Goal: Information Seeking & Learning: Learn about a topic

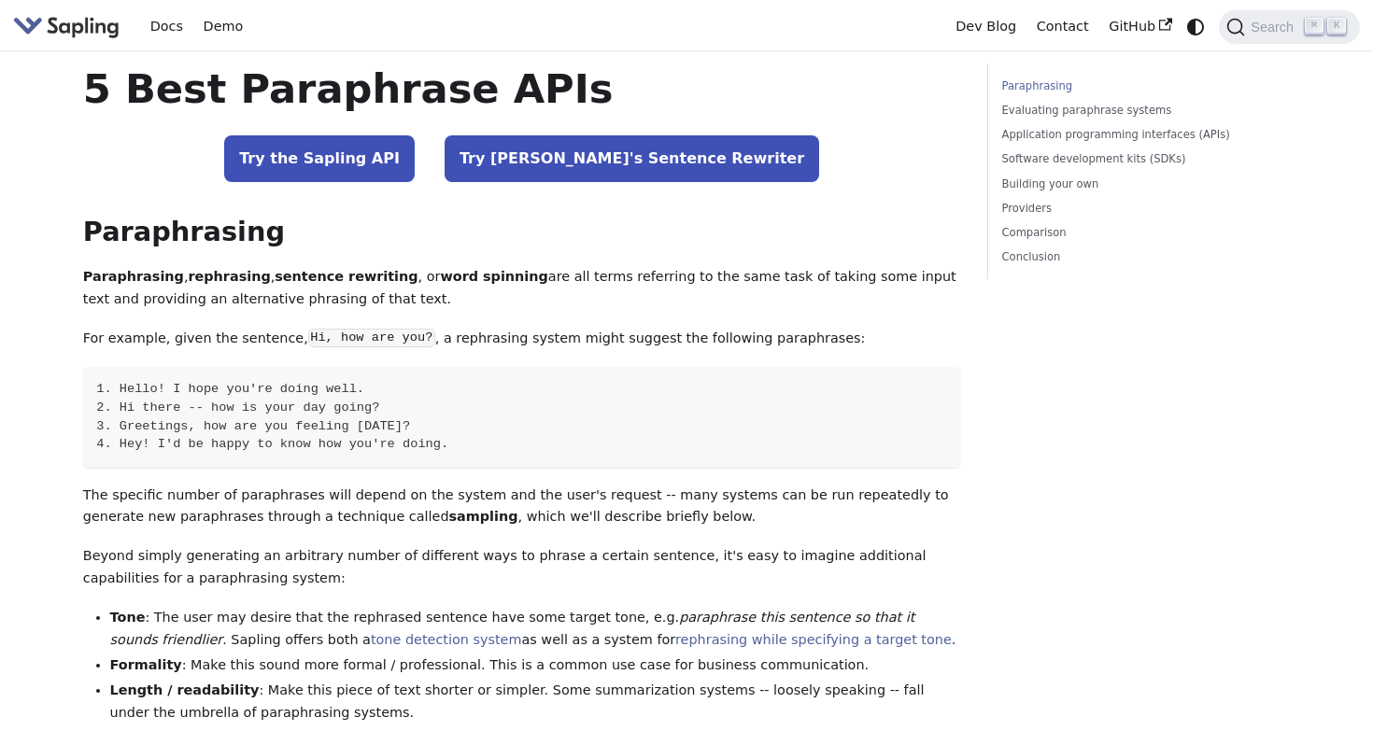
scroll to position [3, 0]
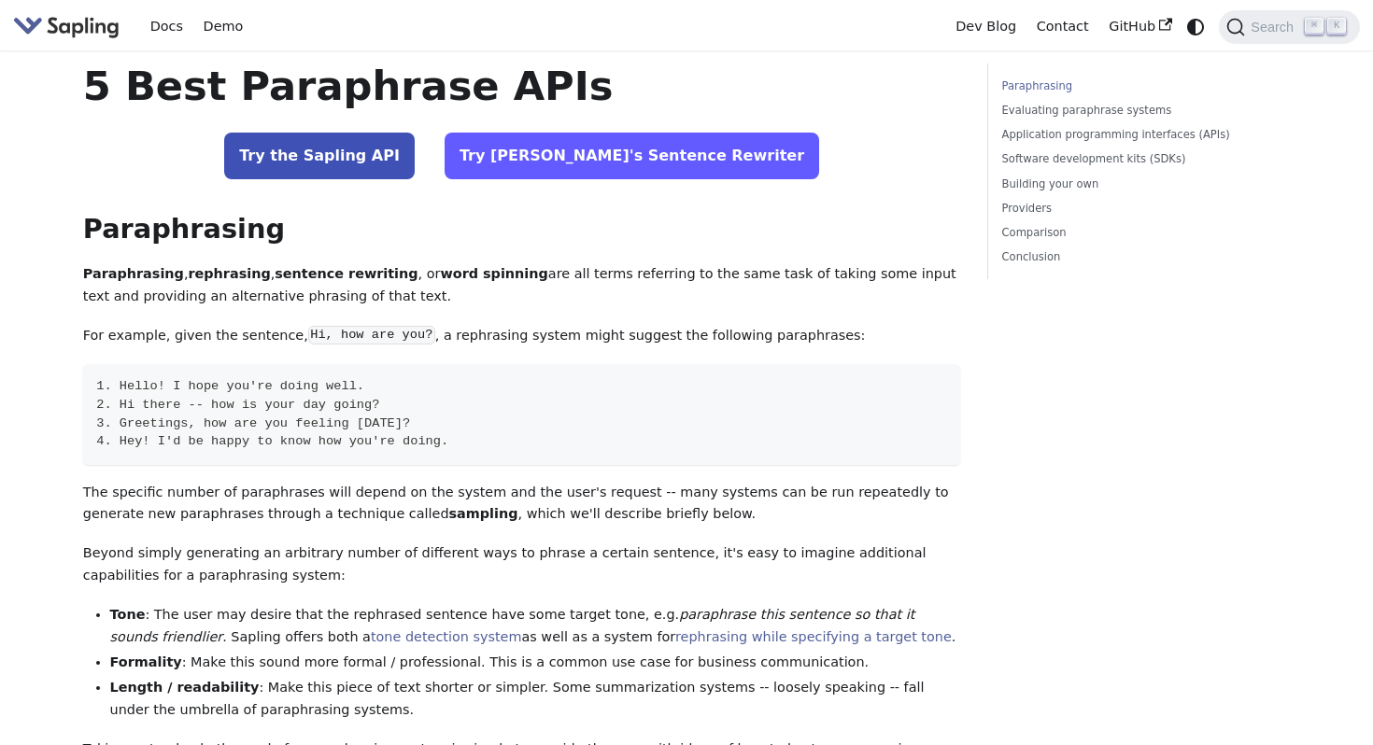
click at [562, 173] on link "Try Sapling's Sentence Rewriter" at bounding box center [632, 156] width 375 height 47
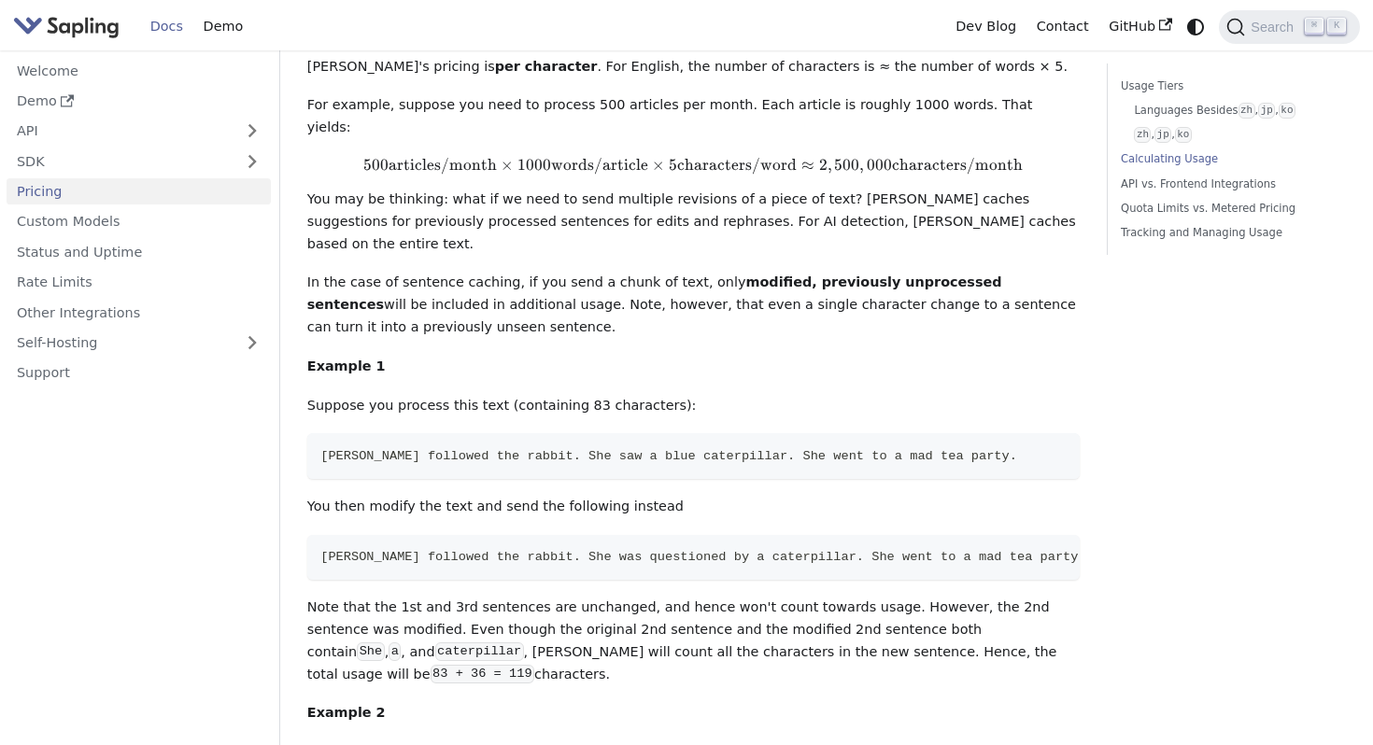
scroll to position [1405, 0]
click at [66, 107] on link "Demo" at bounding box center [139, 101] width 264 height 27
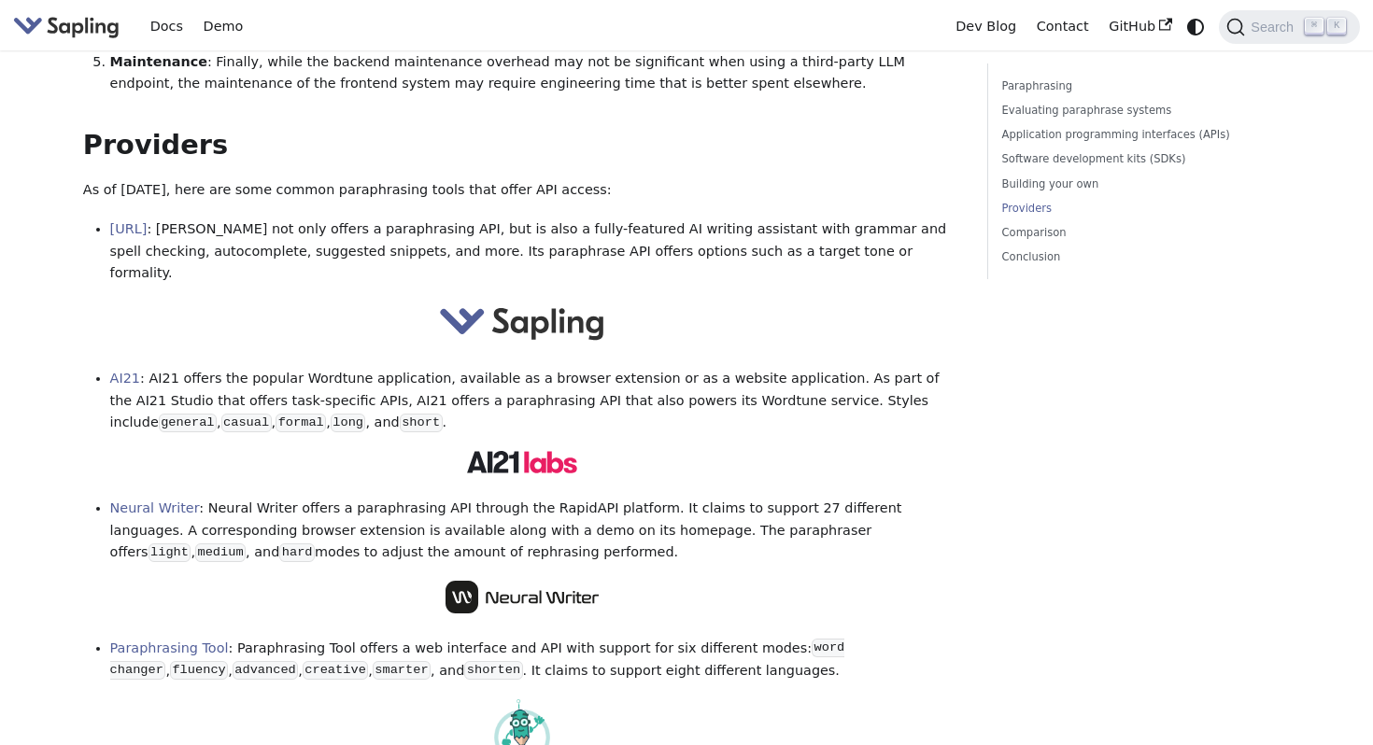
scroll to position [2134, 0]
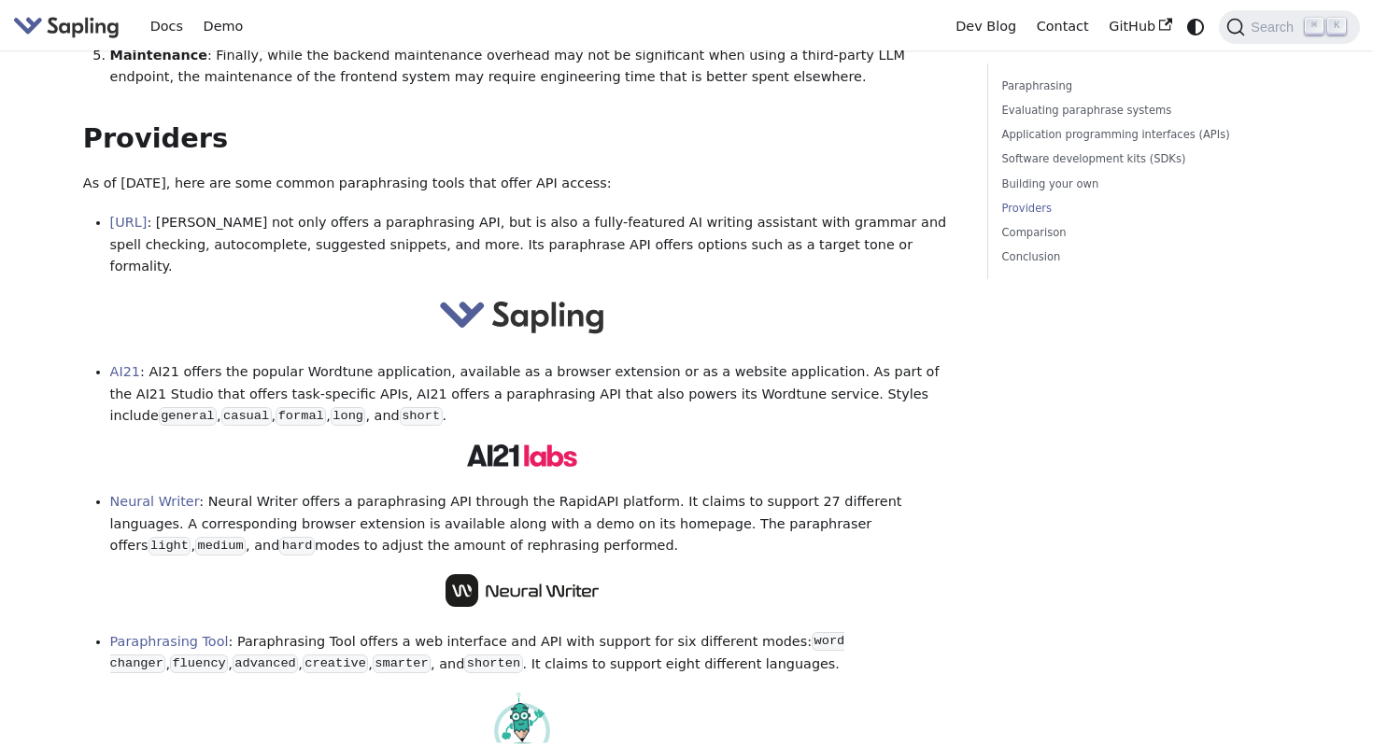
click at [598, 574] on p at bounding box center [522, 594] width 878 height 40
click at [456, 574] on img at bounding box center [522, 590] width 153 height 33
click at [600, 574] on p at bounding box center [522, 594] width 878 height 40
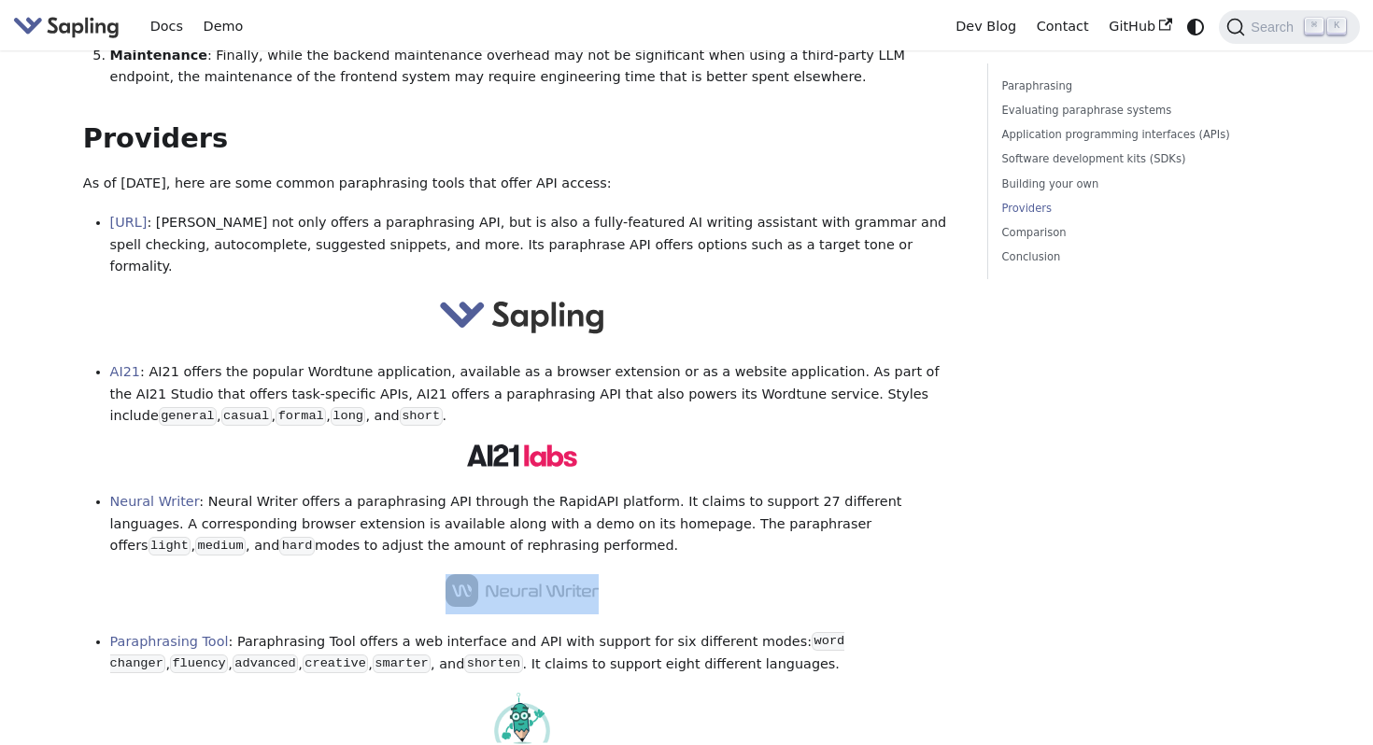
drag, startPoint x: 600, startPoint y: 510, endPoint x: 497, endPoint y: 483, distance: 106.3
click at [206, 634] on link "Paraphrasing Tool" at bounding box center [169, 641] width 119 height 15
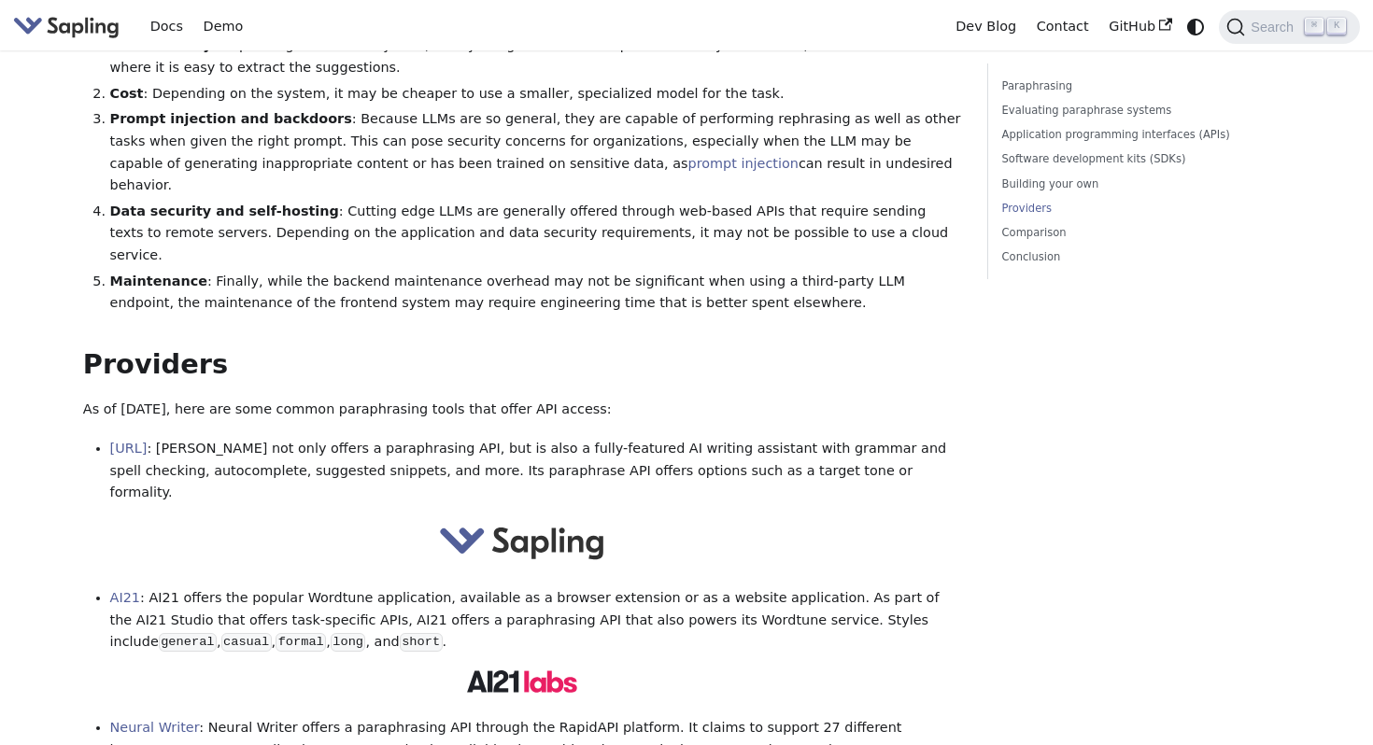
scroll to position [1910, 0]
